Goal: Task Accomplishment & Management: Manage account settings

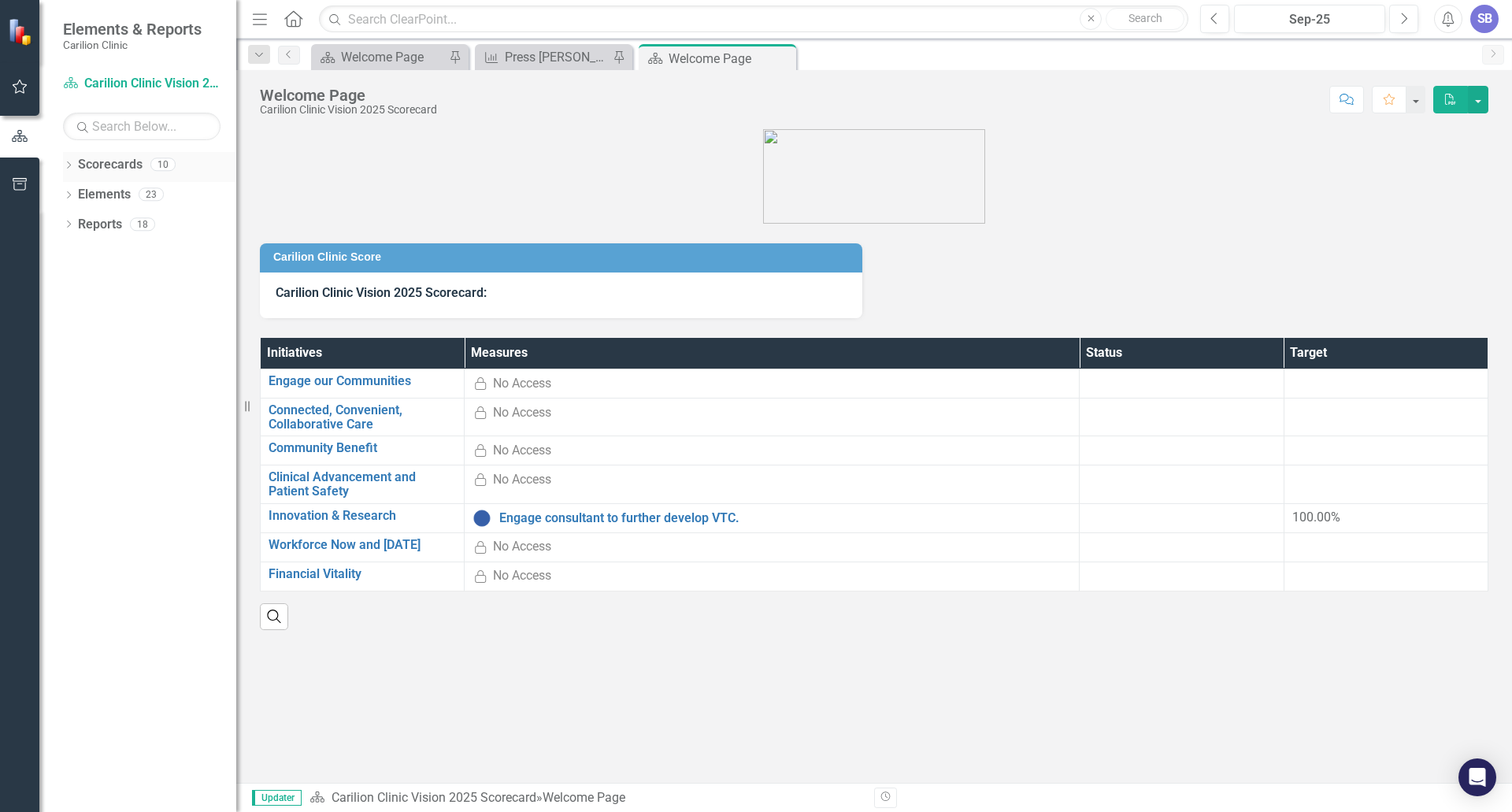
click at [68, 165] on icon "Dropdown" at bounding box center [68, 167] width 11 height 9
click at [71, 195] on icon "Dropdown" at bounding box center [77, 193] width 12 height 9
click at [94, 282] on icon "Dropdown" at bounding box center [92, 283] width 12 height 9
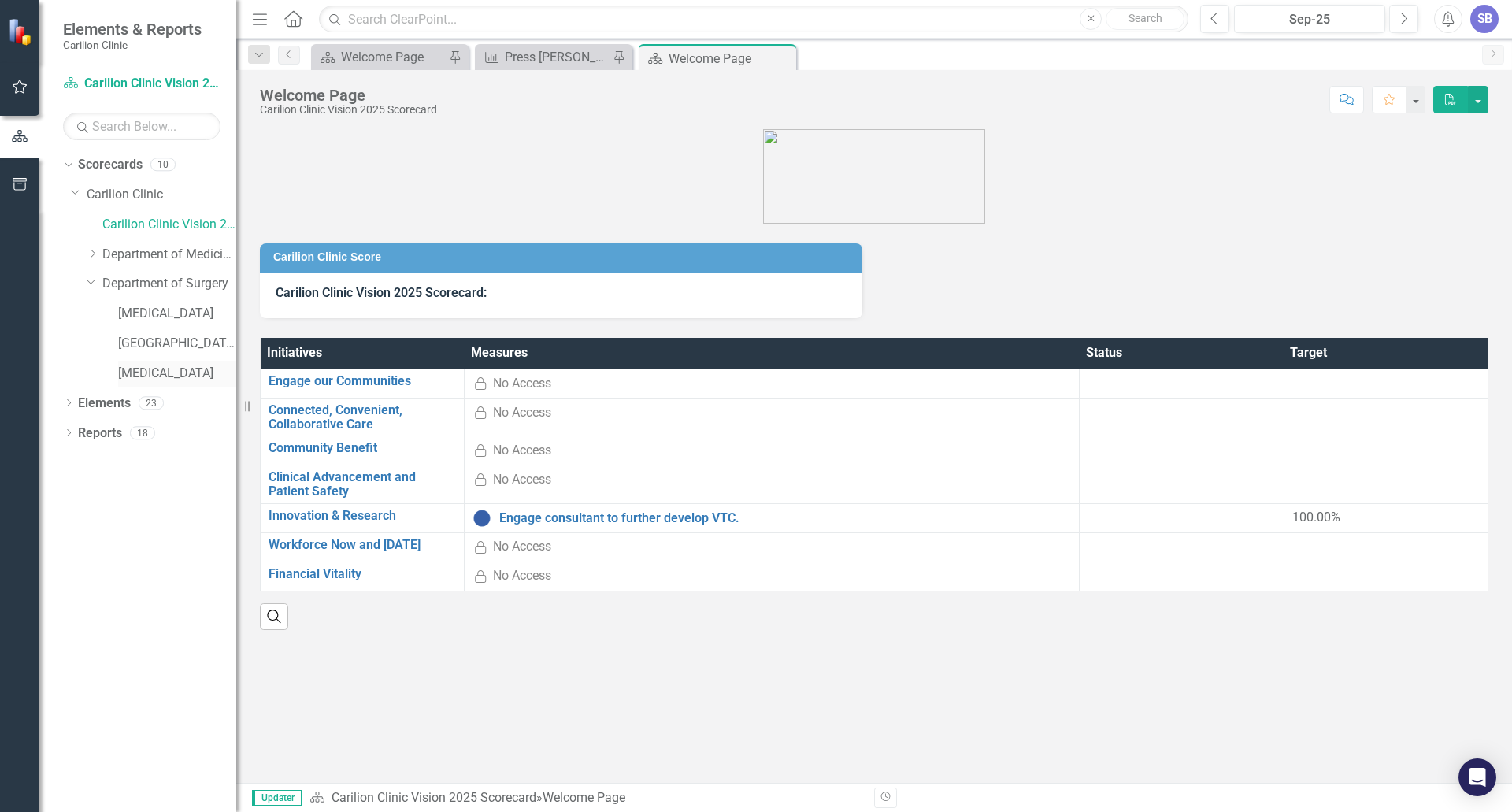
click at [126, 368] on link "[MEDICAL_DATA]" at bounding box center [177, 373] width 118 height 18
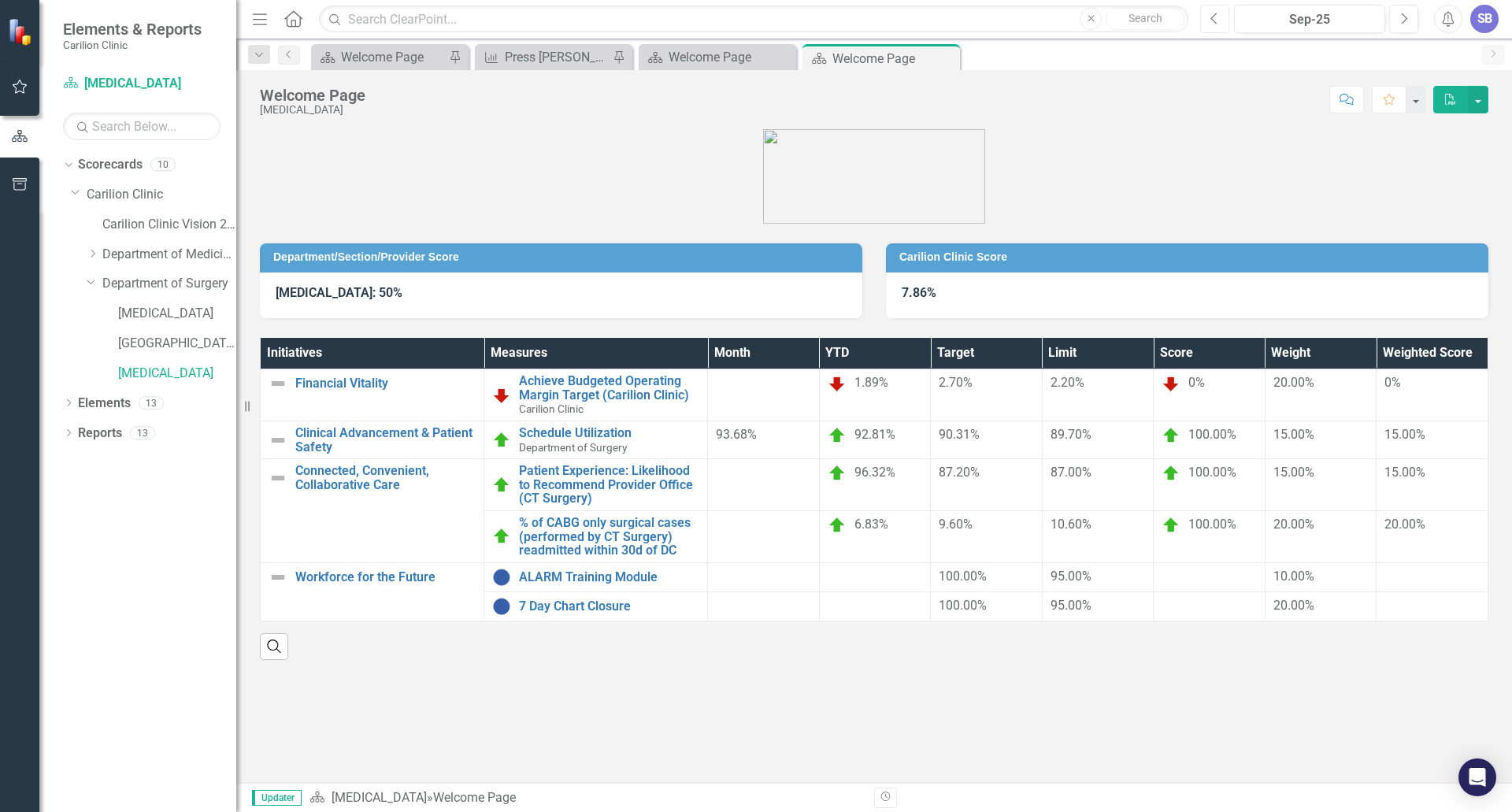
click at [1211, 17] on icon "Previous" at bounding box center [1214, 19] width 9 height 15
click at [615, 534] on link "% of CABG only surgical cases (performed by CT Surgery) readmitted within 30d o…" at bounding box center [609, 536] width 180 height 42
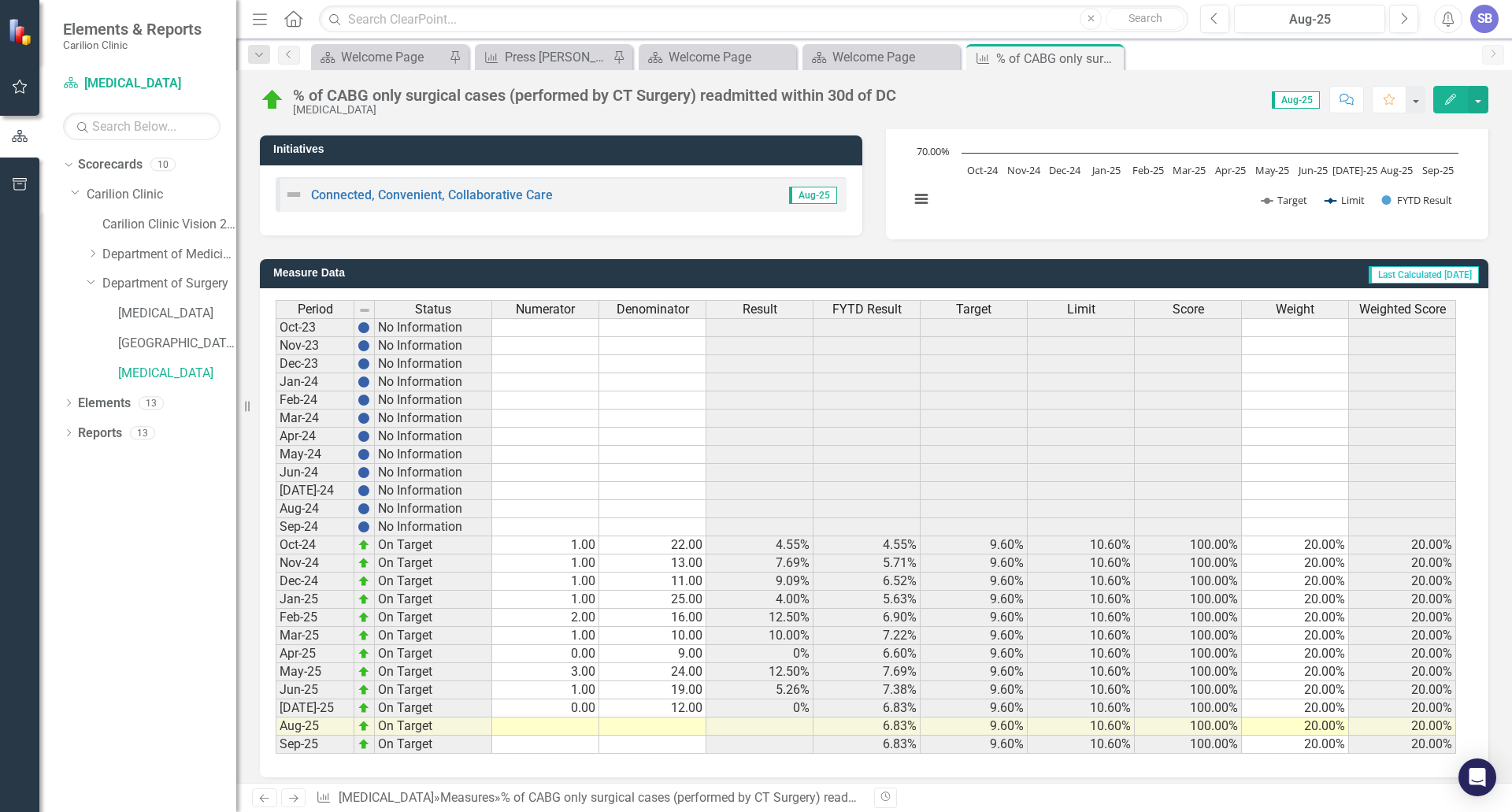
scroll to position [288, 0]
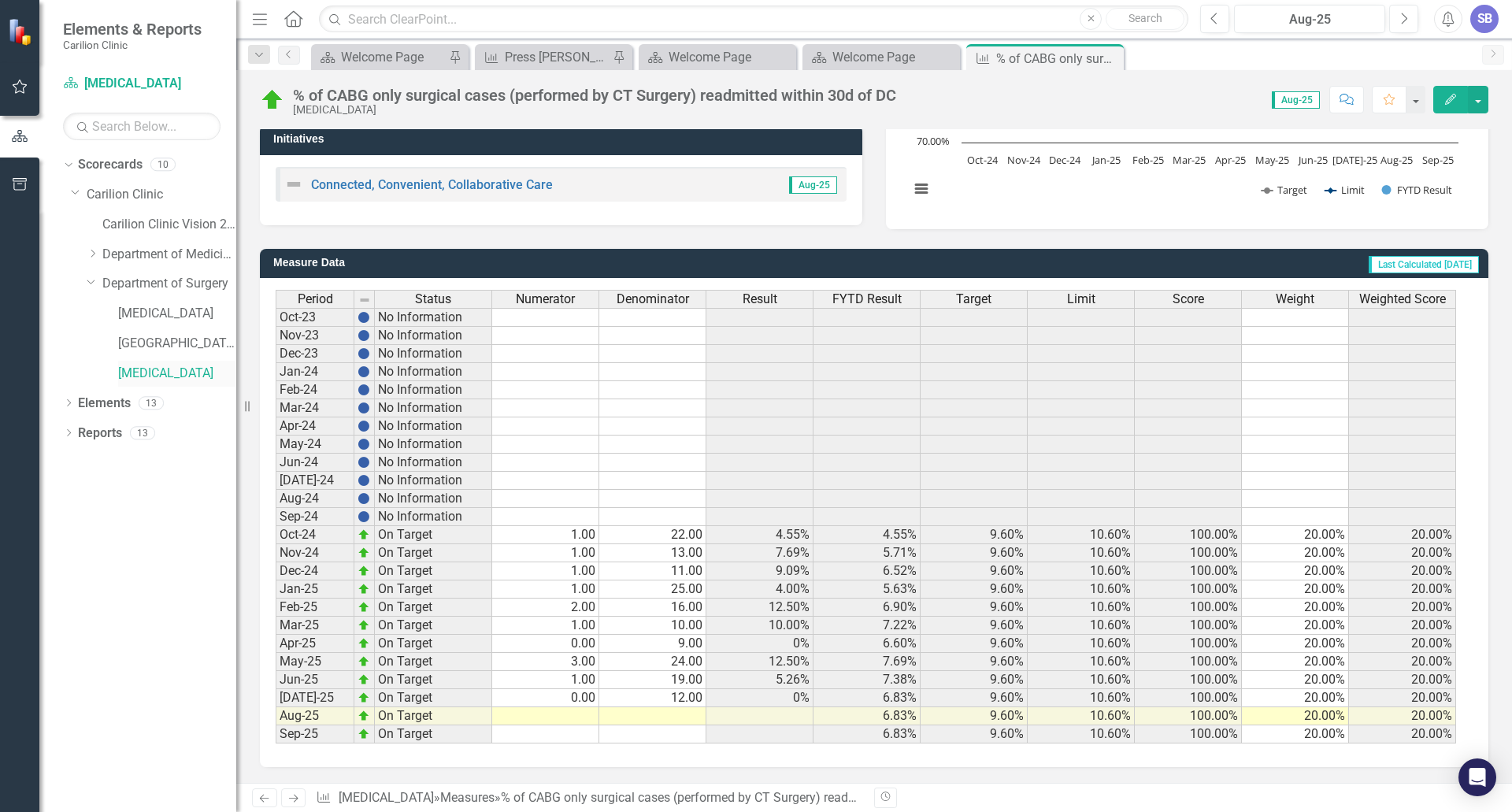
click at [159, 368] on link "[MEDICAL_DATA]" at bounding box center [177, 373] width 118 height 18
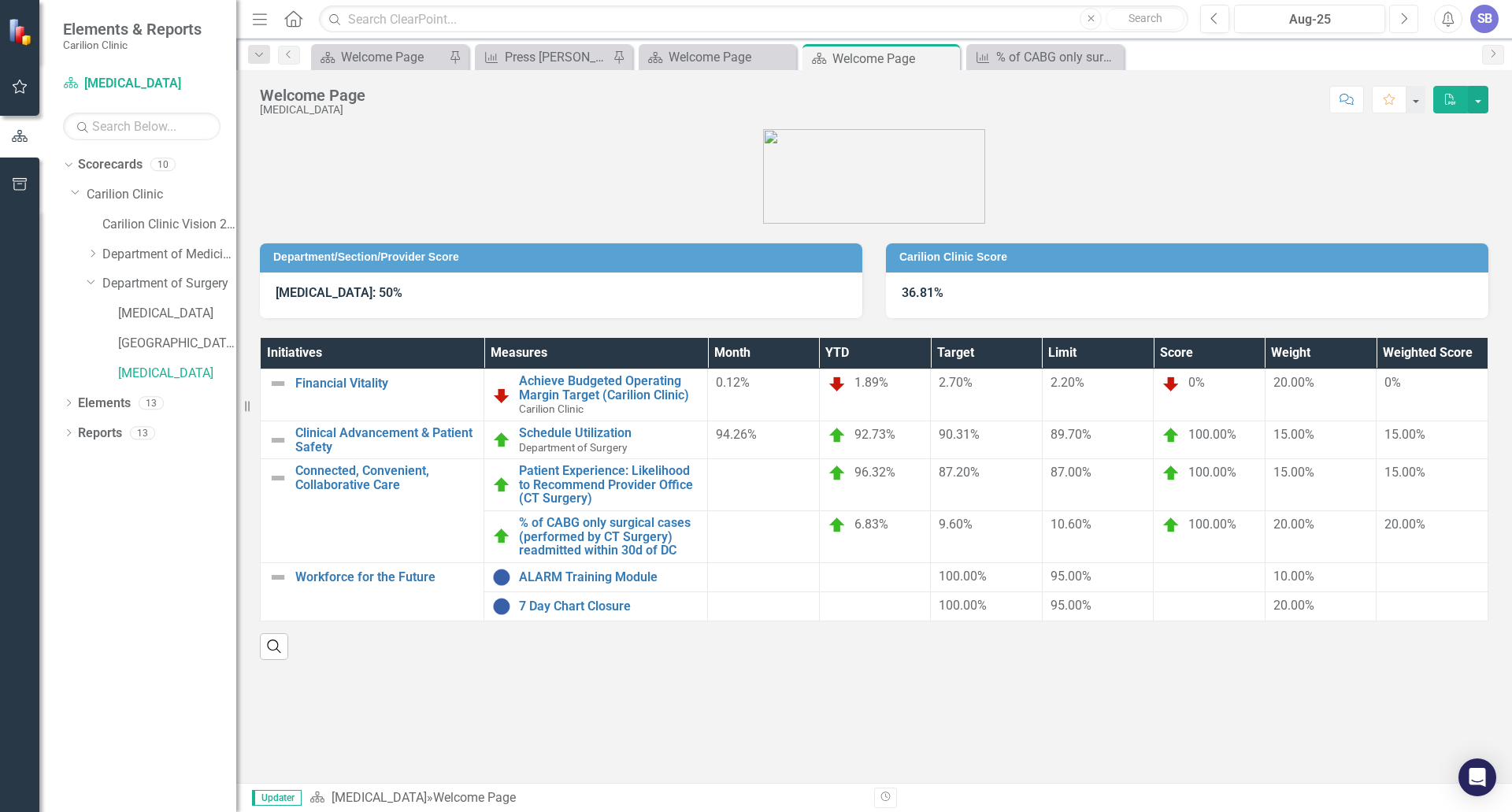
click at [1403, 19] on icon "Next" at bounding box center [1403, 19] width 9 height 15
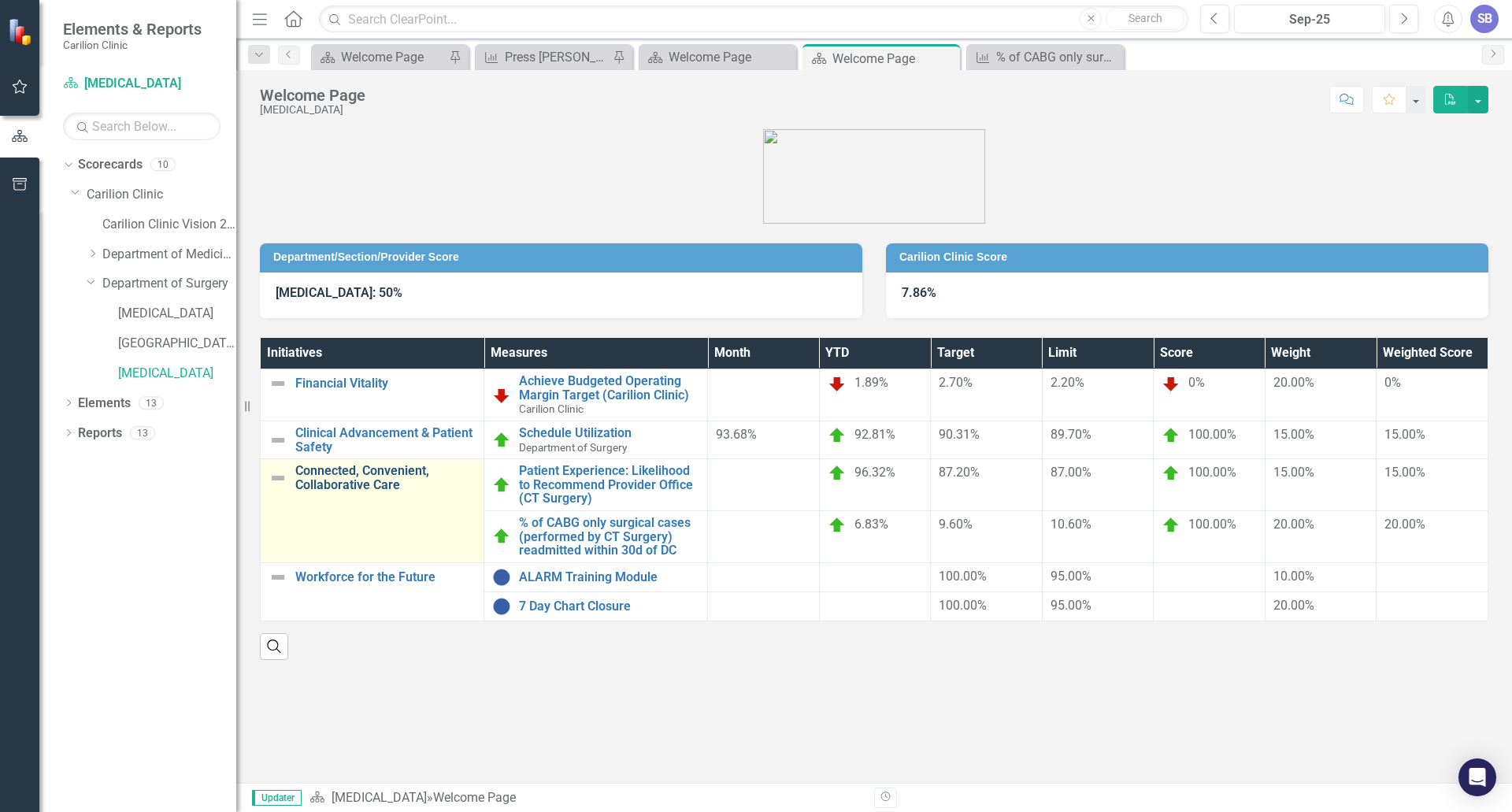
click at [381, 471] on link "Connected, Convenient, Collaborative Care" at bounding box center [385, 477] width 180 height 27
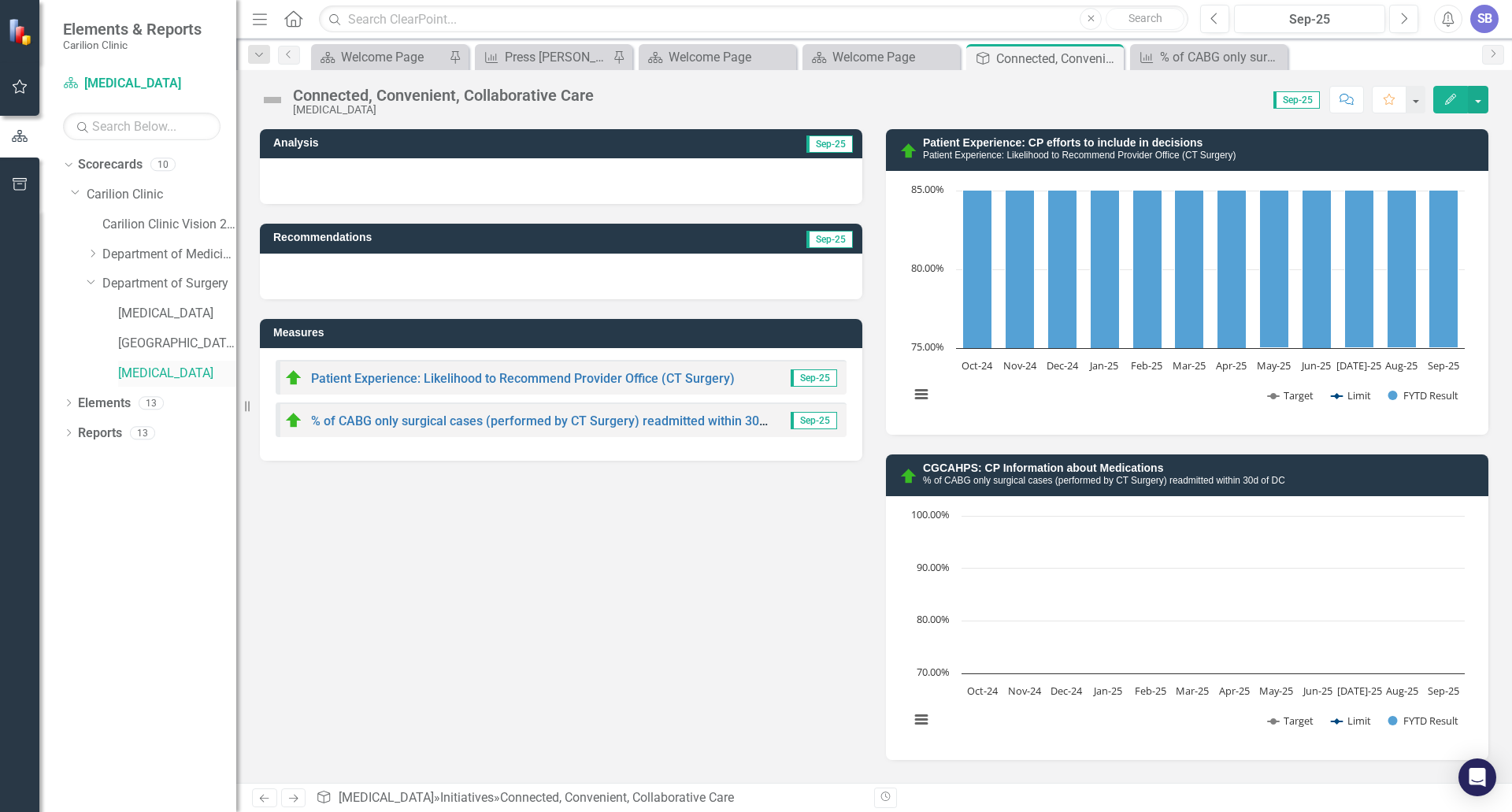
click at [142, 372] on link "[MEDICAL_DATA]" at bounding box center [177, 373] width 118 height 18
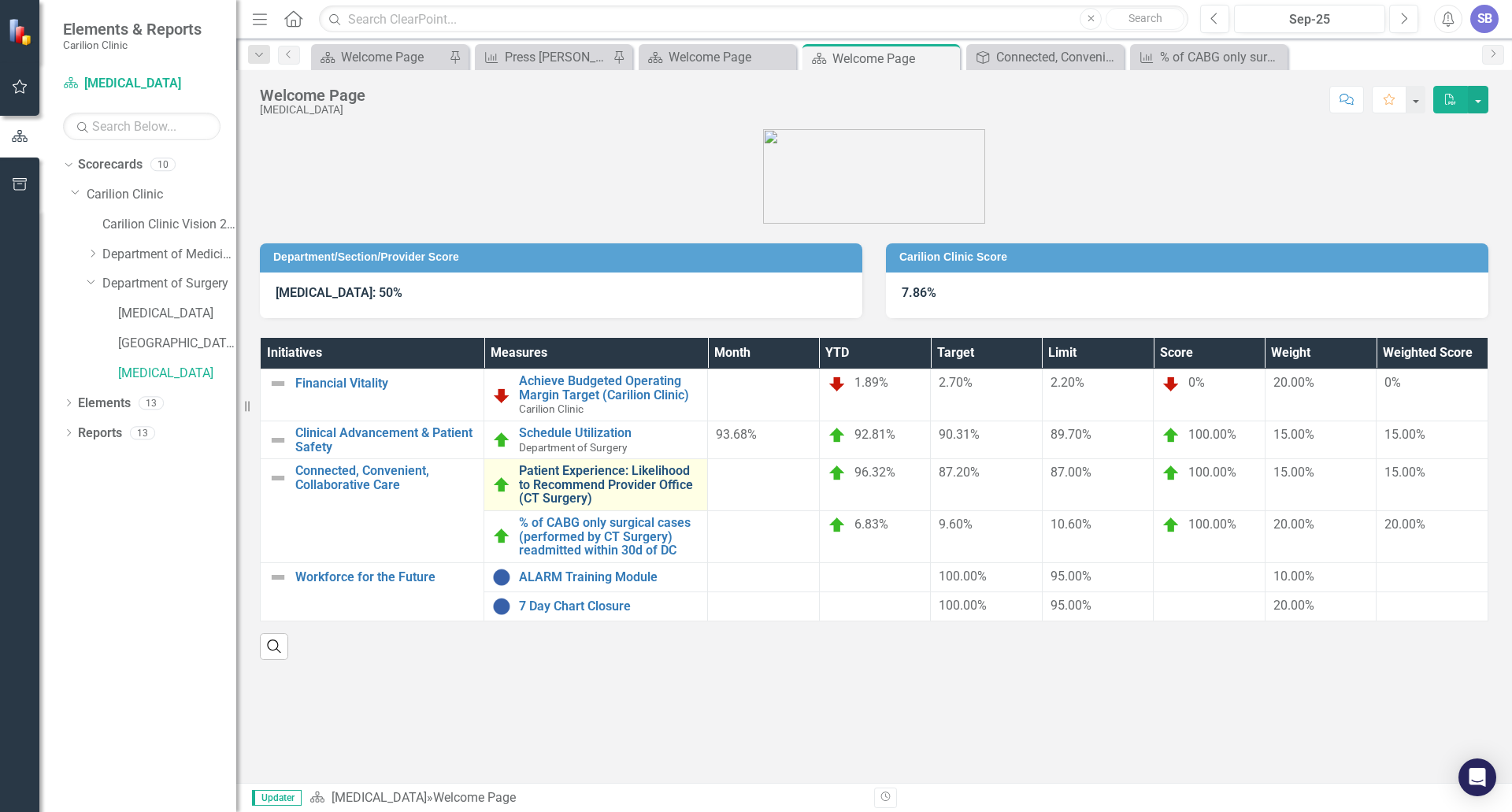
click at [584, 471] on link "Patient Experience: Likelihood to Recommend Provider Office (CT Surgery)" at bounding box center [609, 484] width 180 height 42
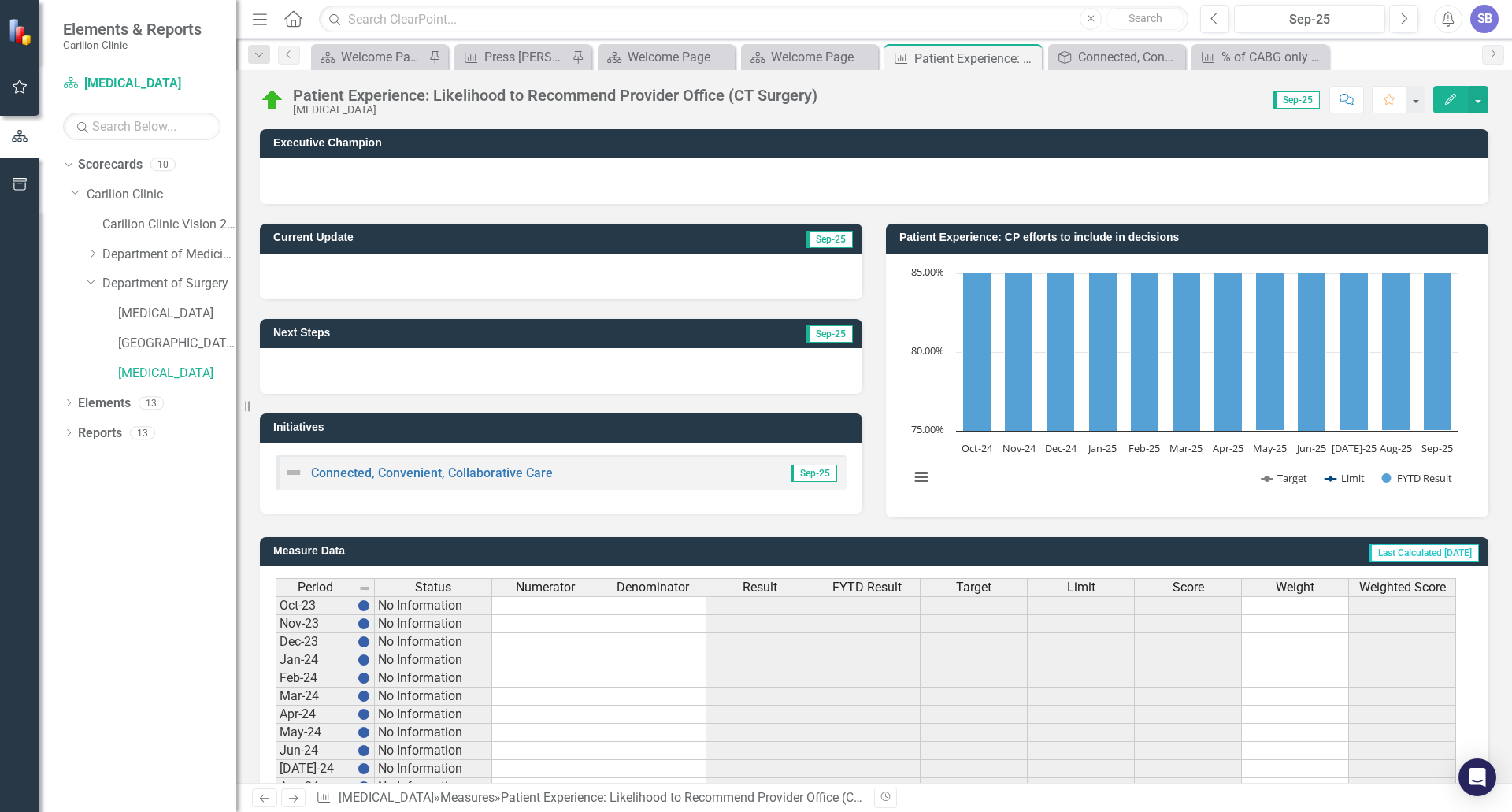
scroll to position [288, 0]
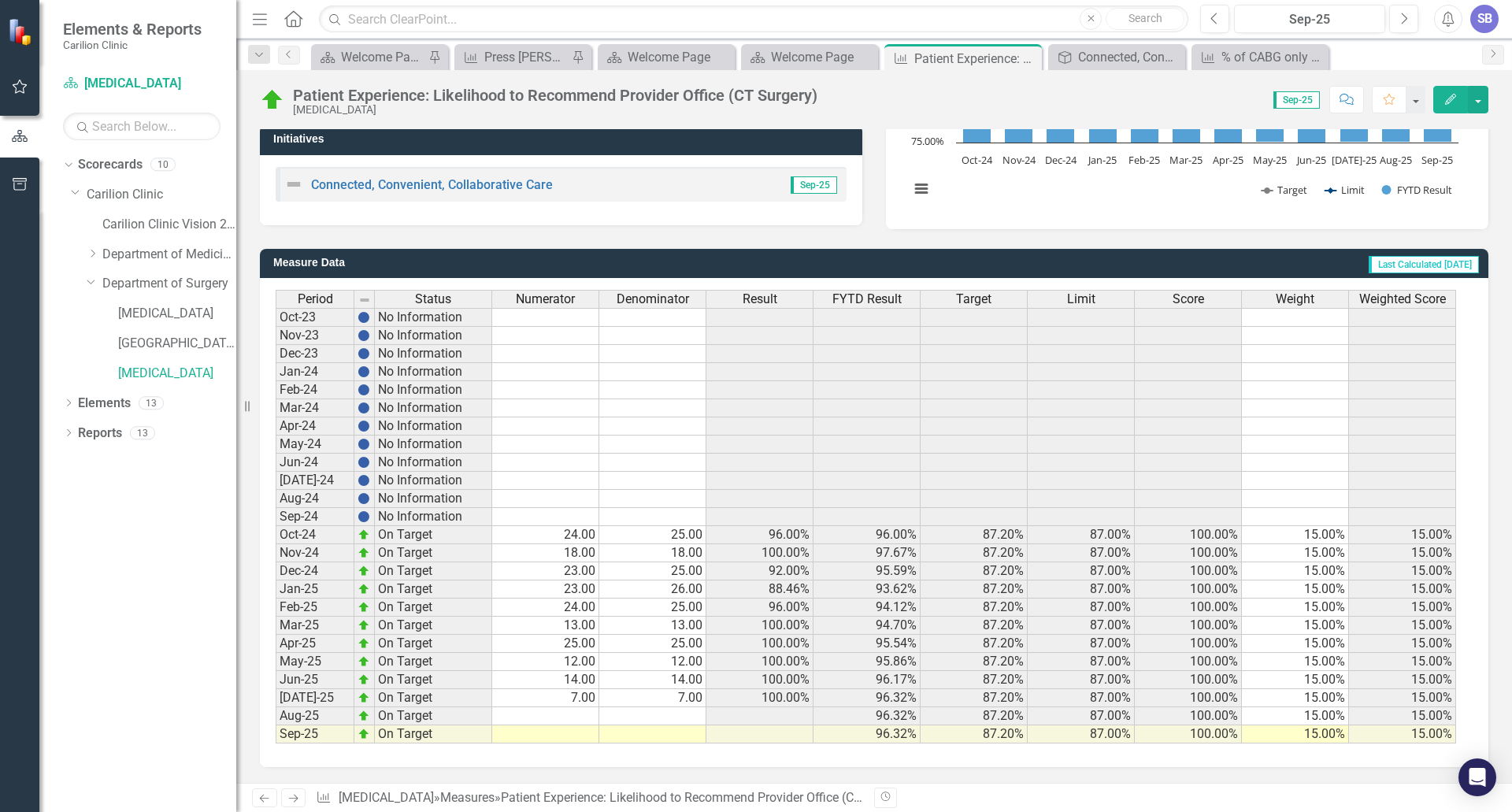
click at [567, 703] on td "7.00" at bounding box center [545, 698] width 107 height 18
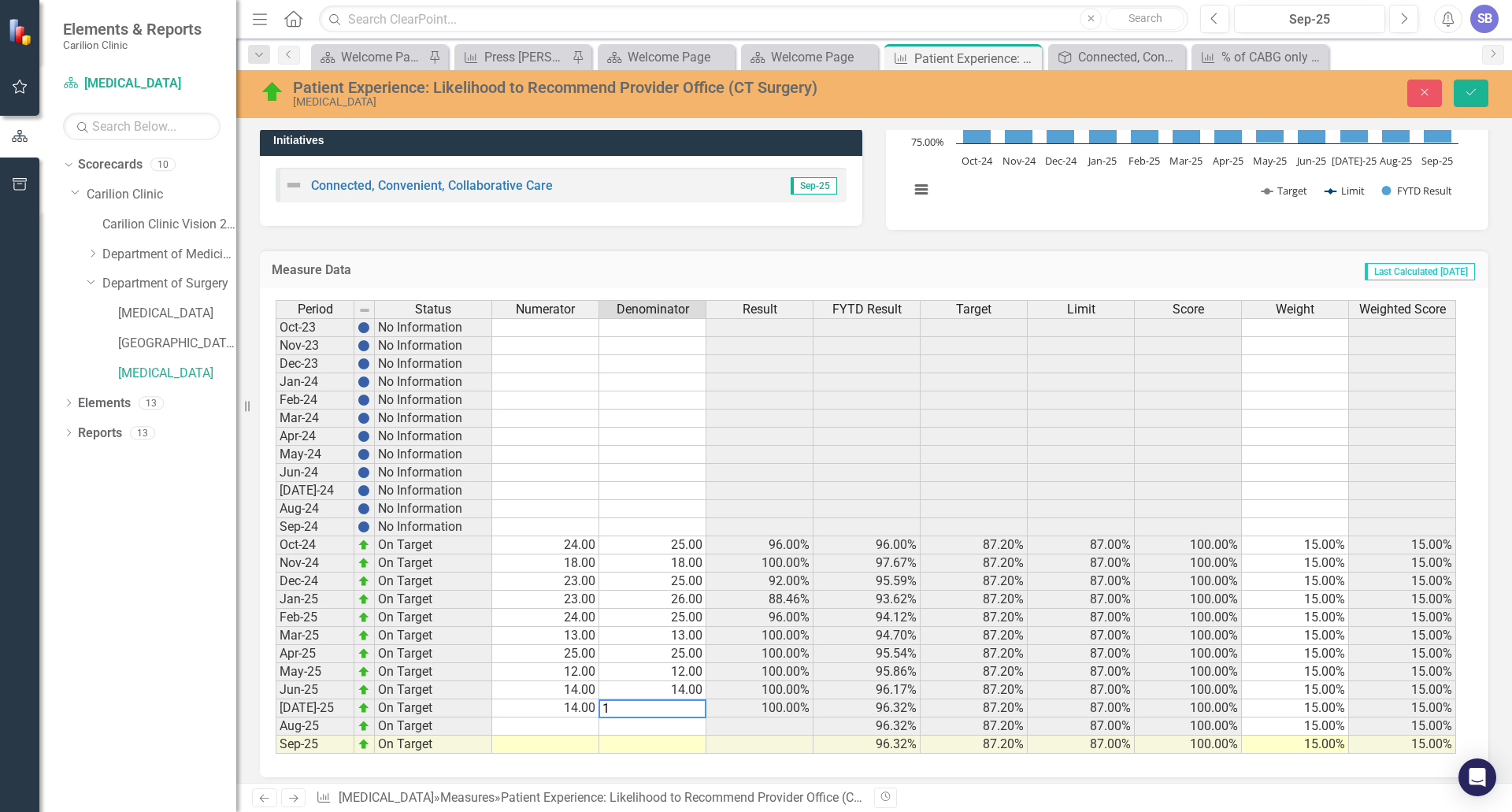
type textarea "17"
click at [581, 726] on td at bounding box center [545, 726] width 107 height 18
type textarea "12"
type textarea "14"
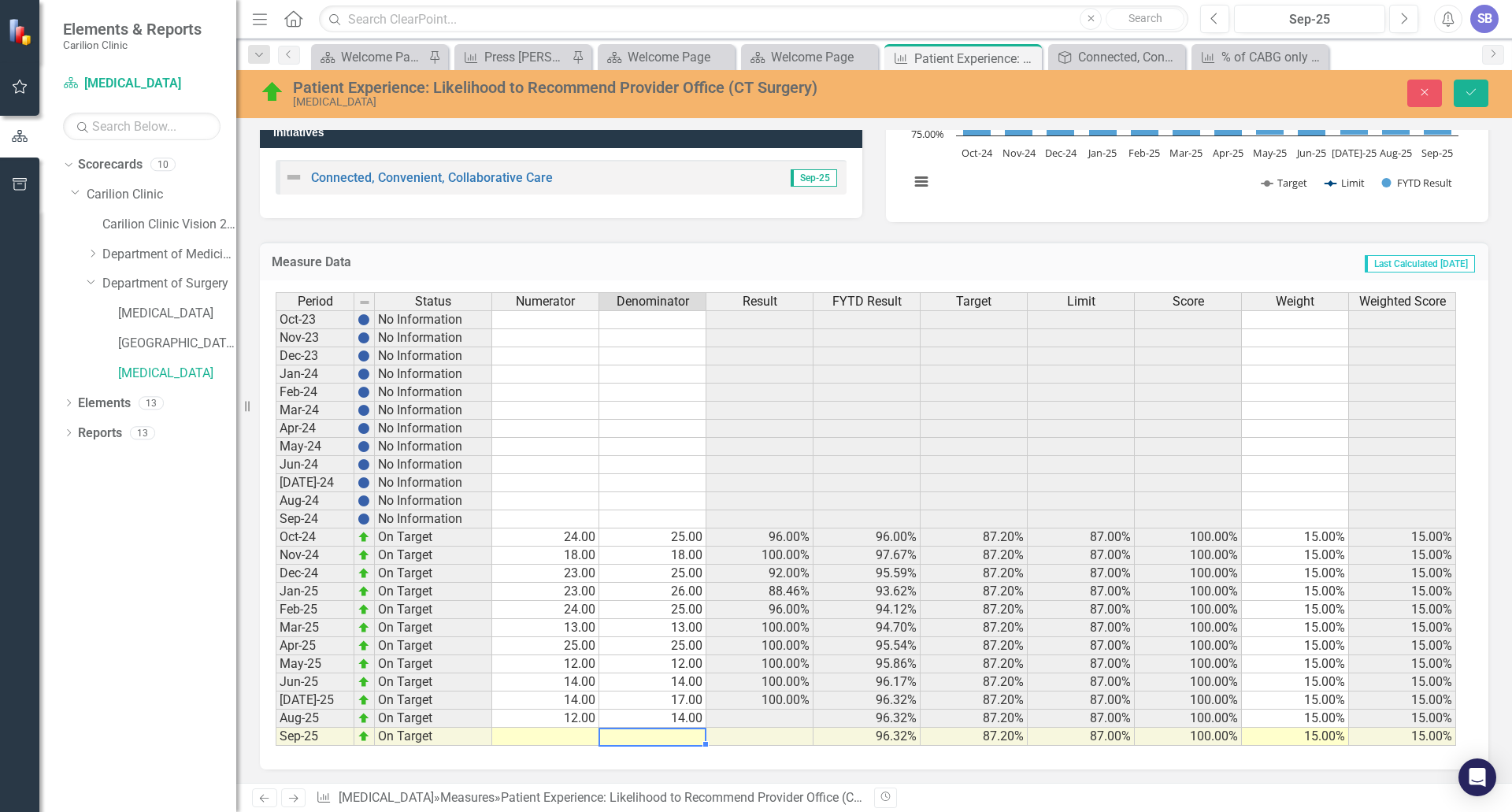
scroll to position [298, 0]
click at [564, 732] on td at bounding box center [545, 735] width 107 height 18
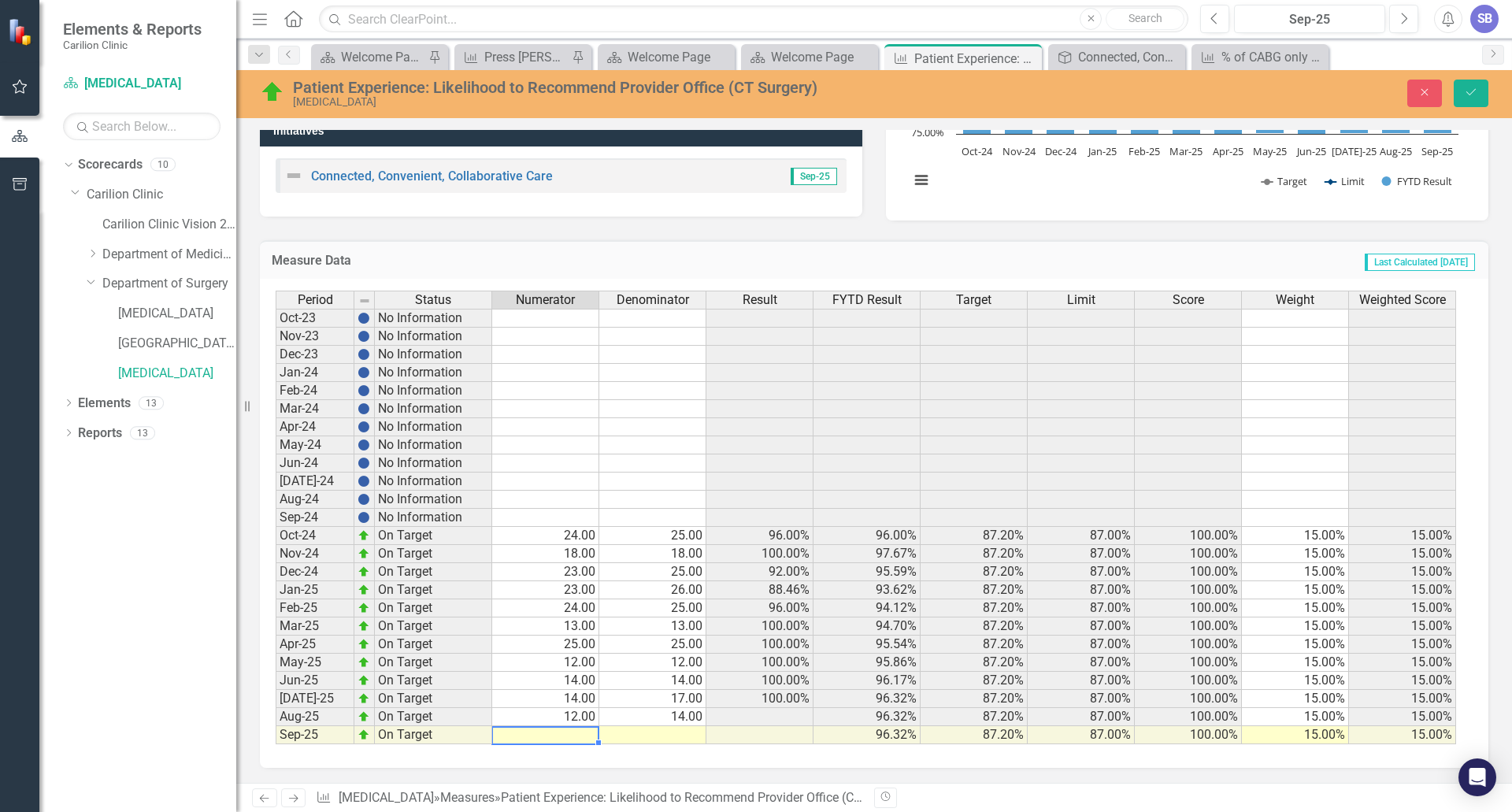
type textarea "4"
click at [1475, 87] on icon "Save" at bounding box center [1470, 92] width 15 height 11
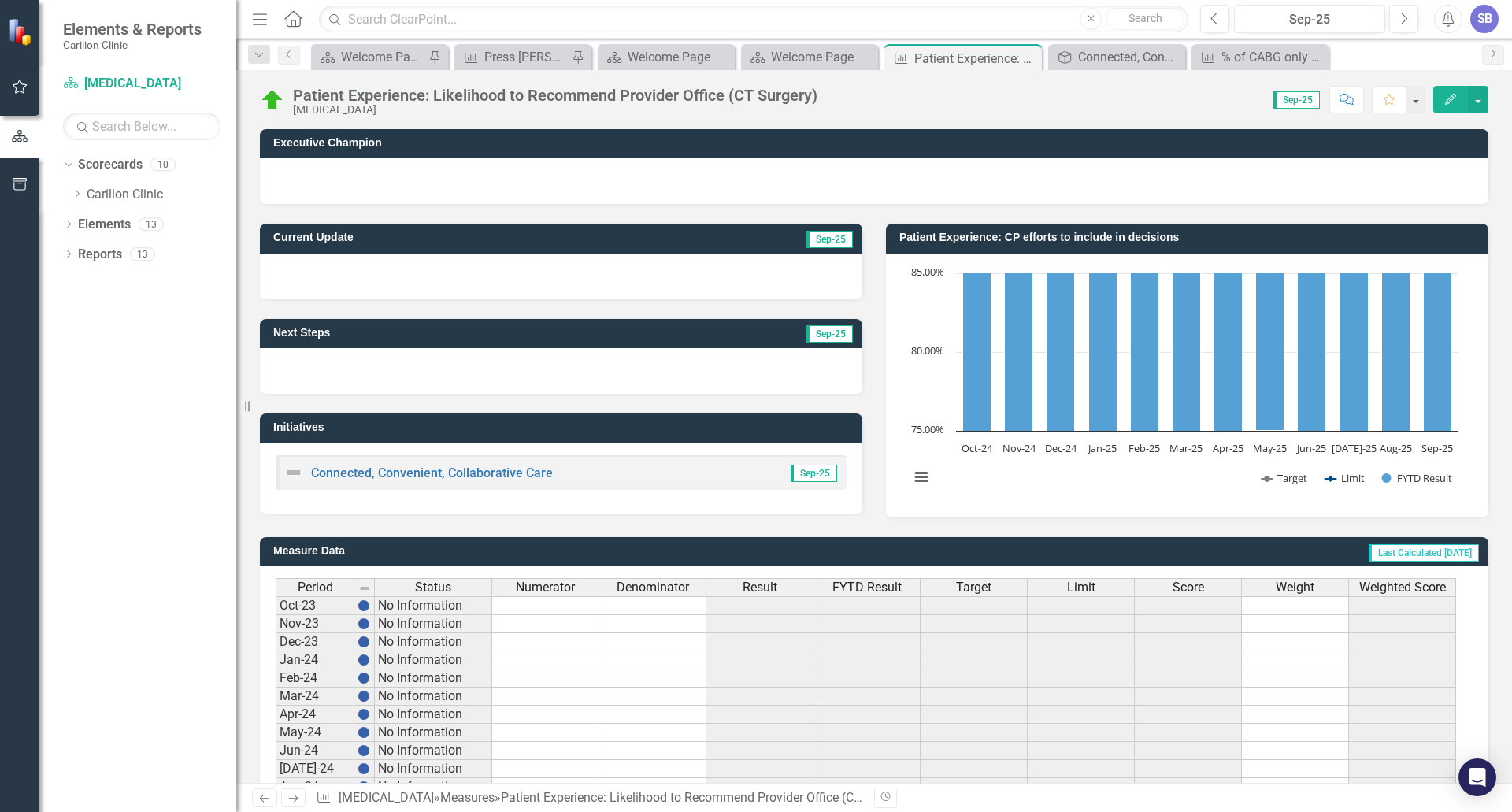
scroll to position [288, 0]
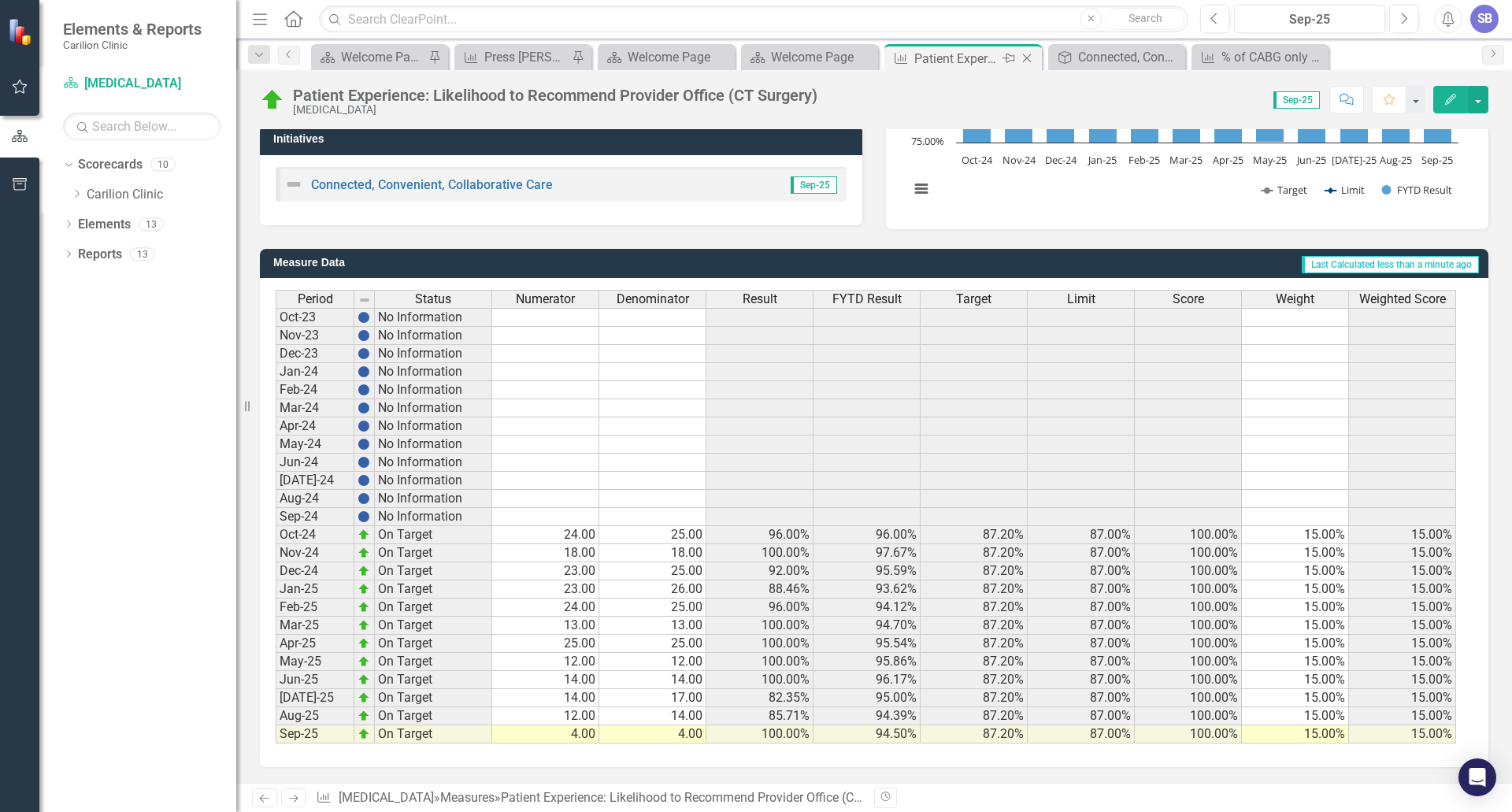
click at [1025, 58] on icon "Close" at bounding box center [1026, 58] width 15 height 13
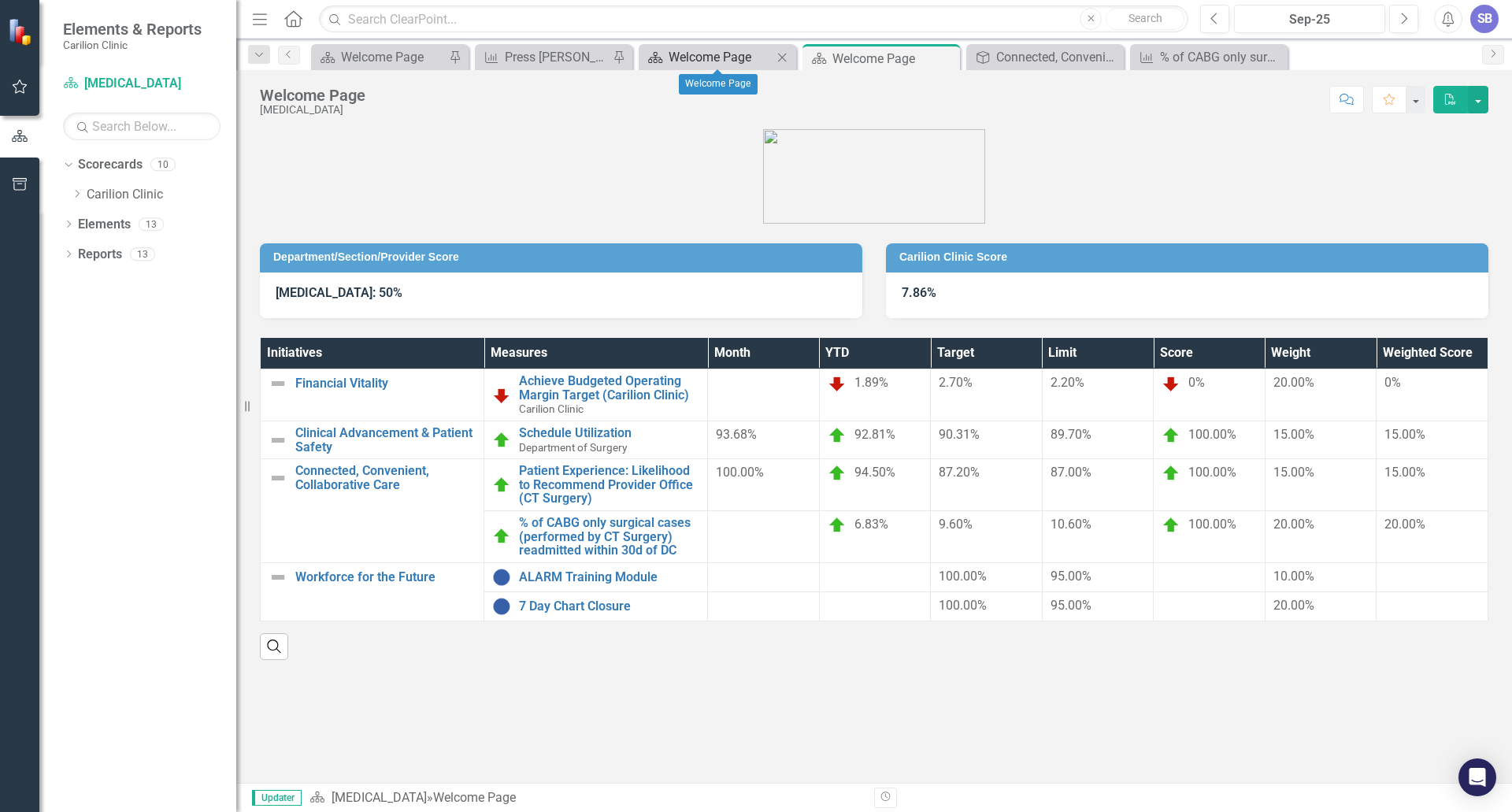
click at [694, 56] on div "Welcome Page" at bounding box center [721, 56] width 104 height 20
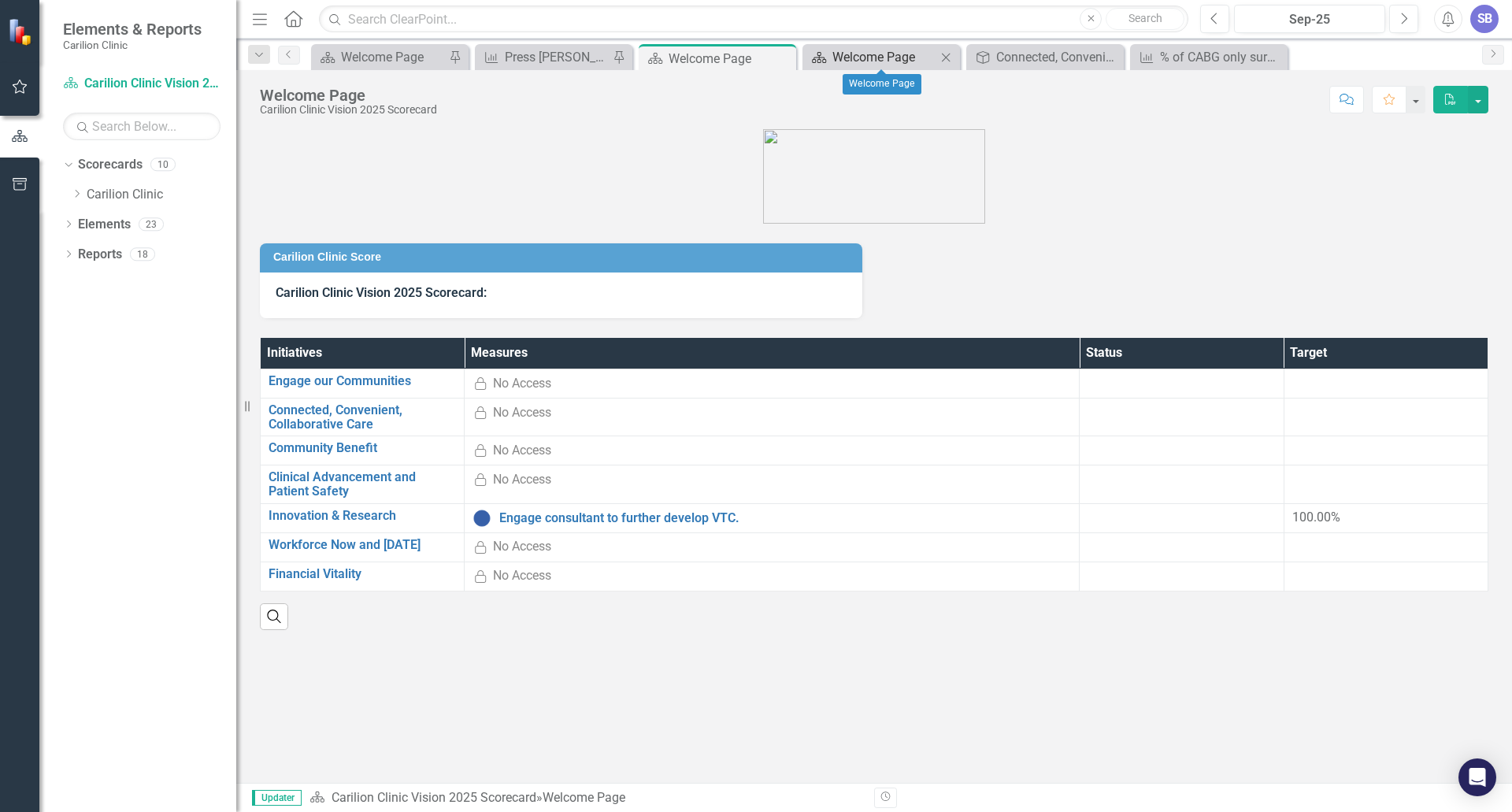
click at [837, 56] on div "Welcome Page" at bounding box center [884, 56] width 104 height 20
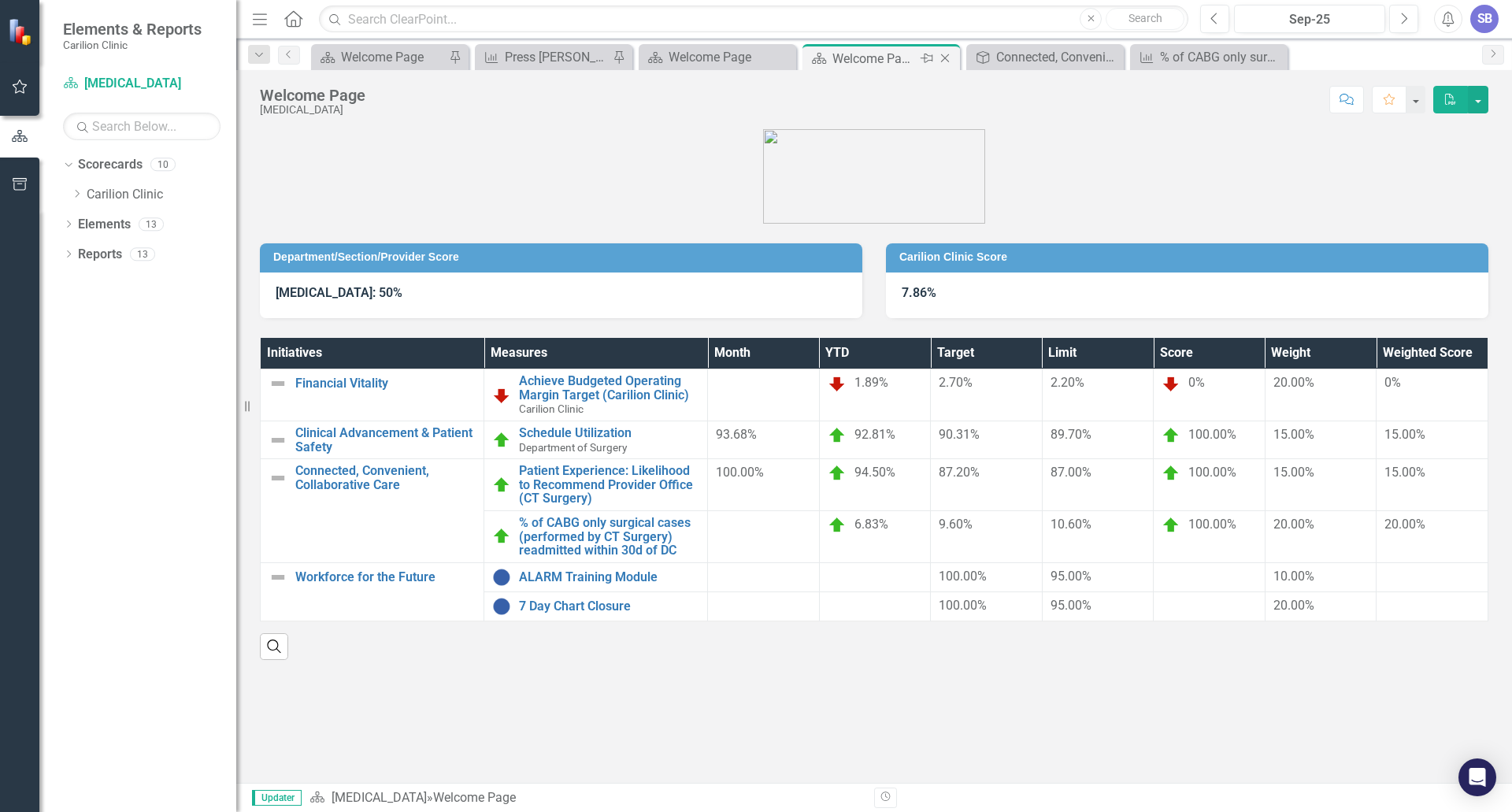
click at [946, 56] on icon "Close" at bounding box center [945, 58] width 15 height 13
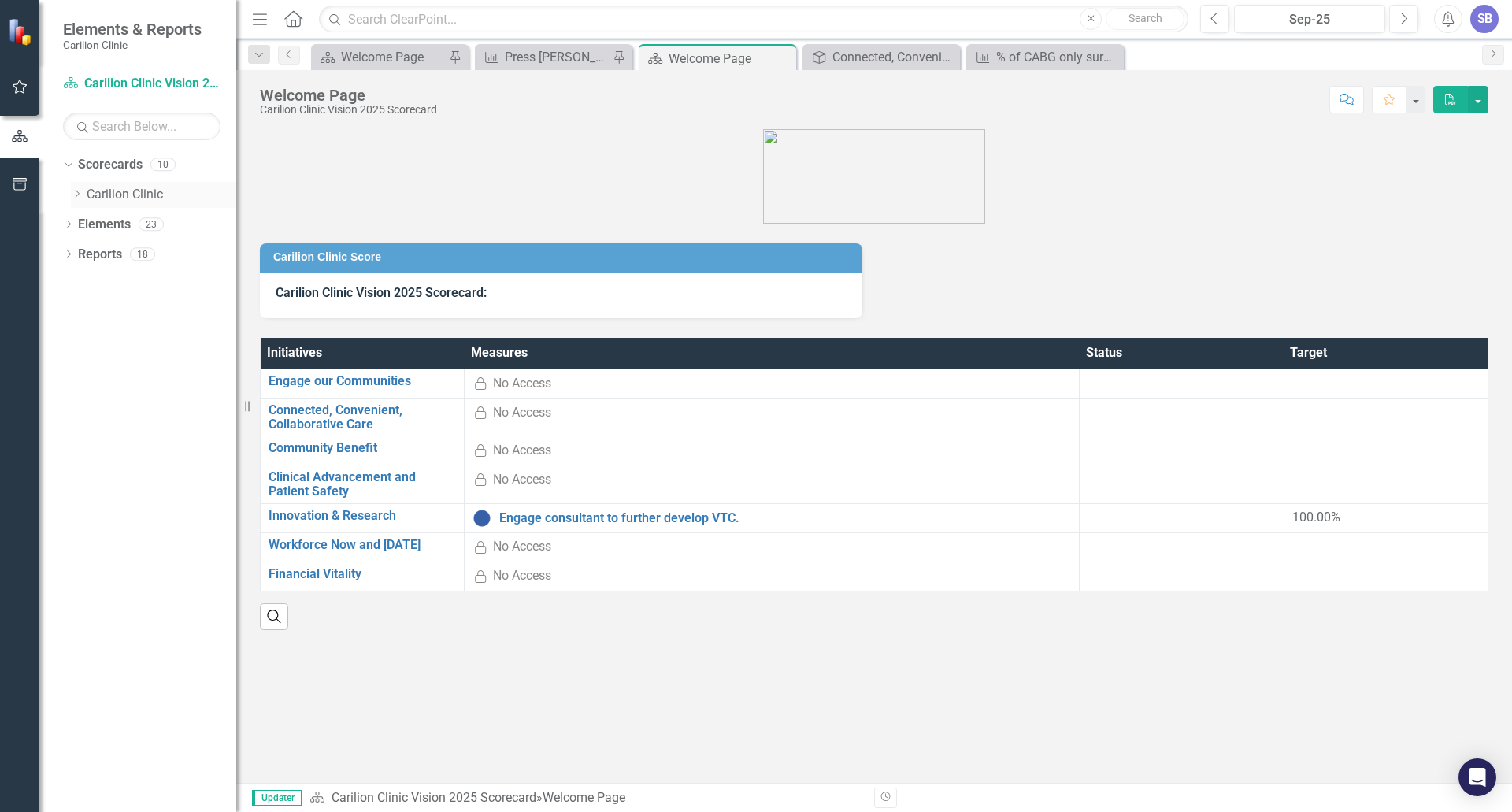
click at [102, 190] on link "Carilion Clinic" at bounding box center [161, 194] width 150 height 18
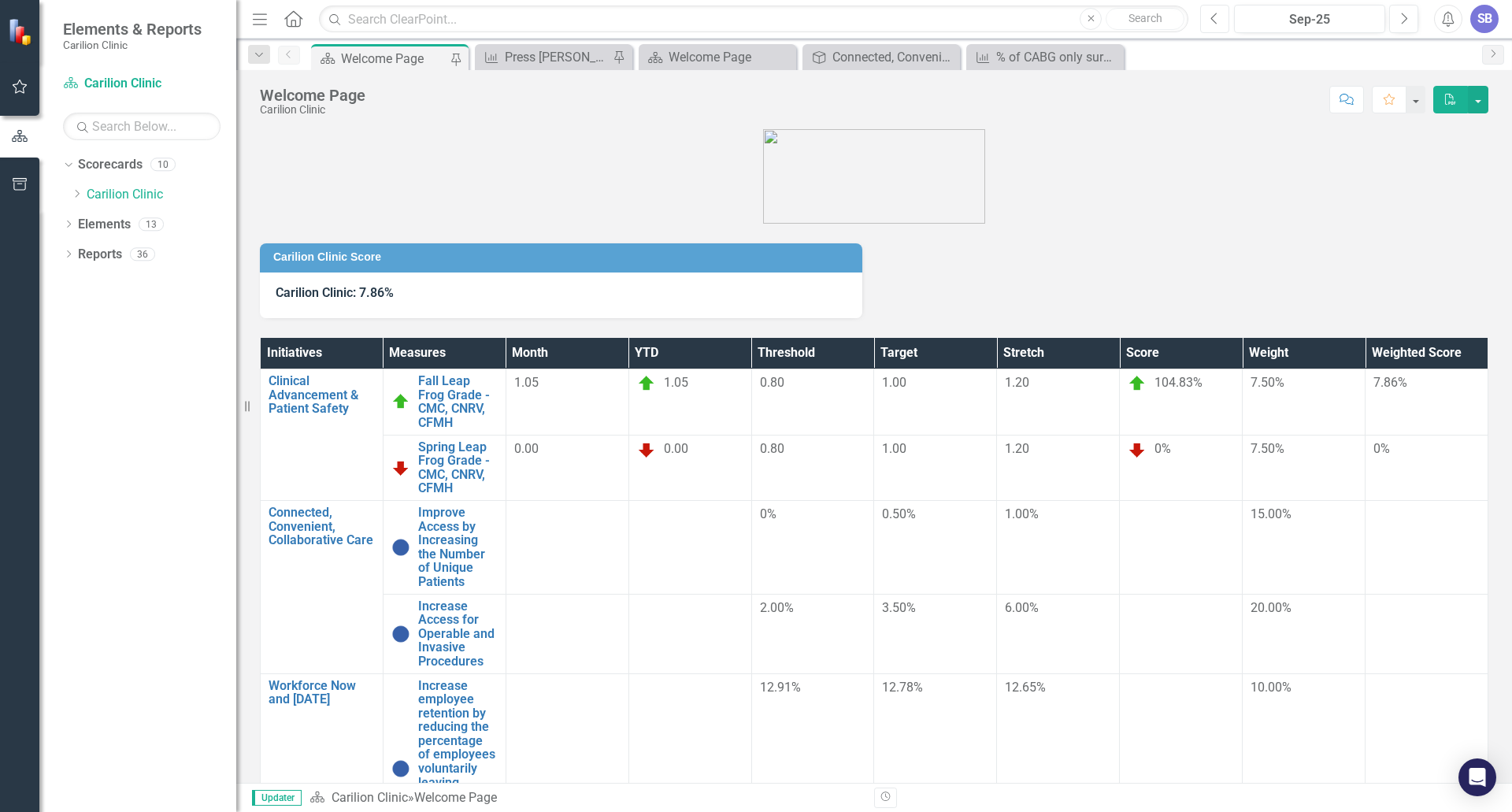
click at [1219, 24] on icon "Previous" at bounding box center [1214, 19] width 9 height 15
